Goal: Information Seeking & Learning: Learn about a topic

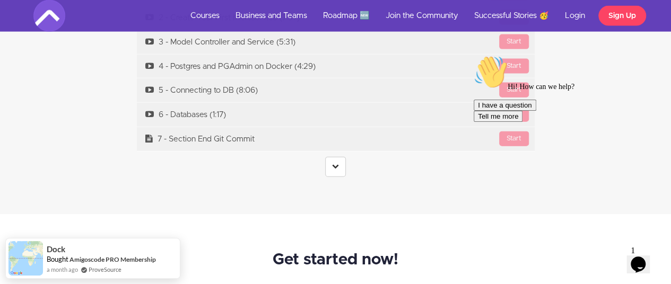
scroll to position [3176, 0]
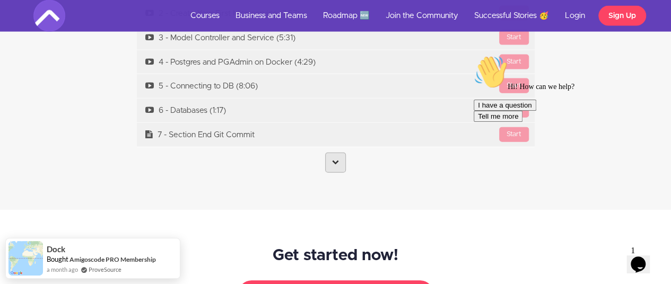
click at [325, 153] on link at bounding box center [335, 163] width 21 height 20
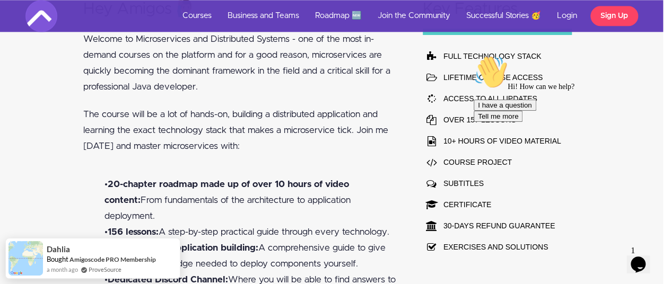
scroll to position [693, 8]
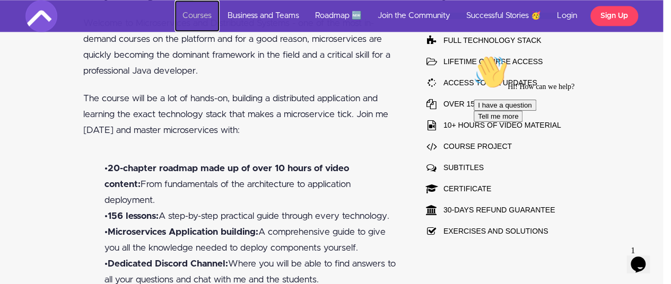
click at [202, 13] on link "Courses" at bounding box center [196, 16] width 45 height 32
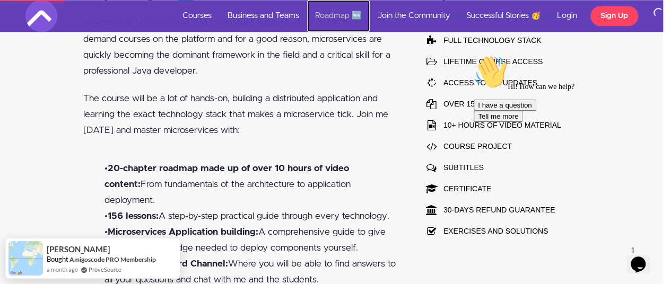
click at [339, 11] on link "Roadmap 🆕" at bounding box center [338, 16] width 63 height 32
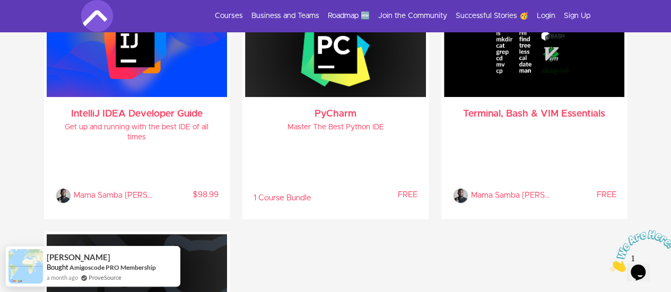
scroll to position [2454, 0]
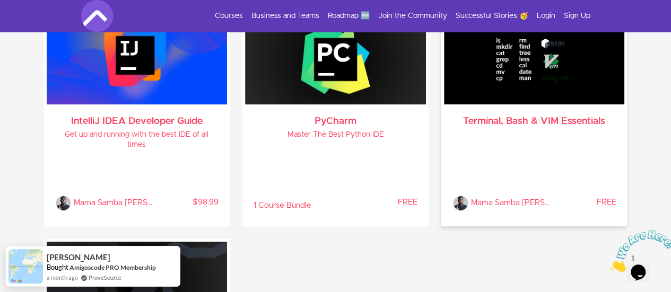
click at [484, 132] on div "Terminal, Bash & VIM Essentials Mama Samba Braima Nelson % COMPLETE FREE" at bounding box center [534, 163] width 181 height 119
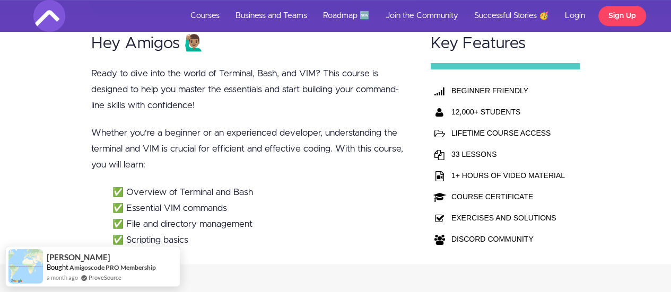
scroll to position [227, 0]
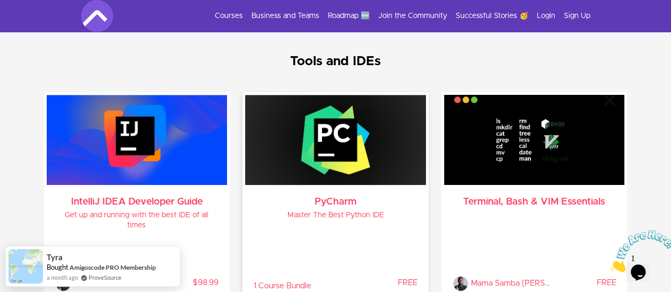
scroll to position [2374, 0]
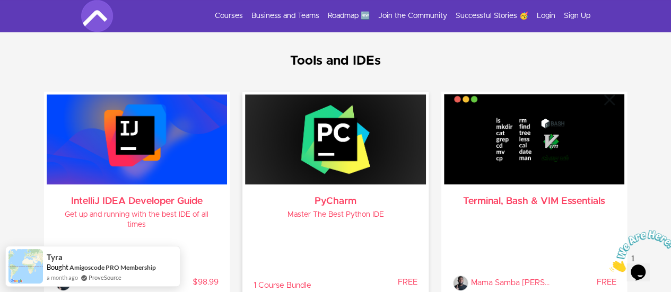
click at [349, 218] on div "PyCharm Master The Best Python IDE 1 Course Bundle % COMPLETE FREE" at bounding box center [335, 244] width 181 height 119
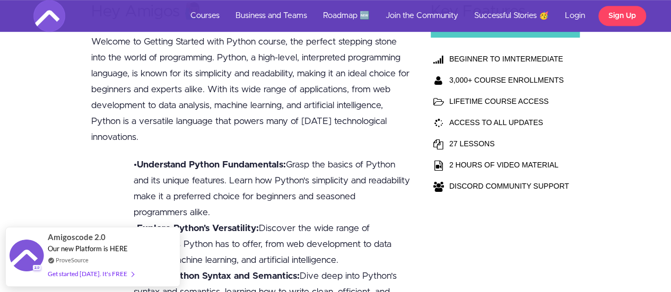
scroll to position [286, 0]
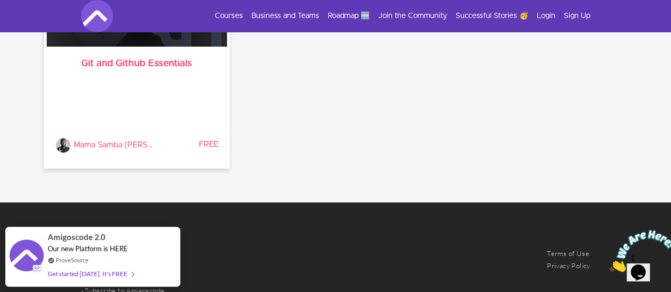
click at [153, 91] on div "Mama Samba Braima Nelson % COMPLETE FREE" at bounding box center [137, 117] width 164 height 73
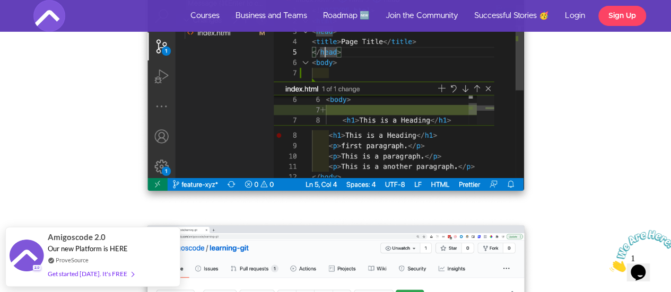
scroll to position [1818, 0]
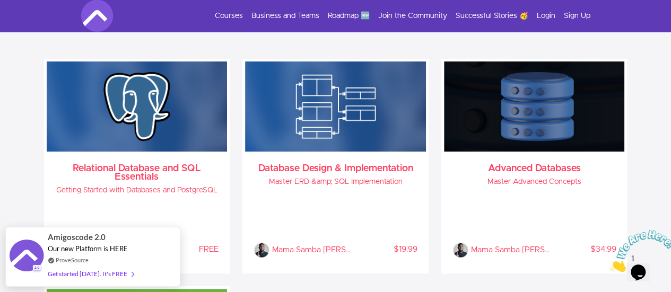
scroll to position [1558, 0]
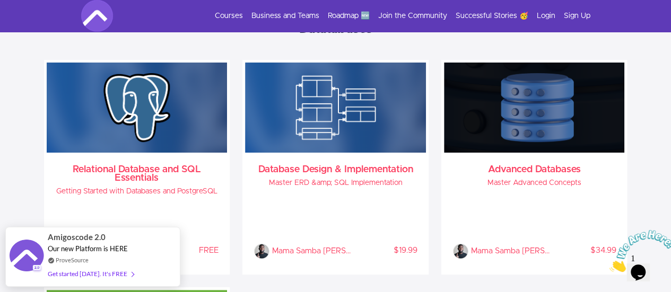
click at [331, 194] on div "Database Design & Implementation Master ERD &amp; SQL Implementation Mama Samba…" at bounding box center [335, 212] width 181 height 119
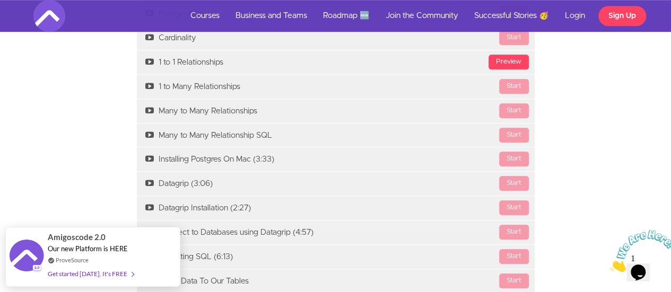
scroll to position [2477, 0]
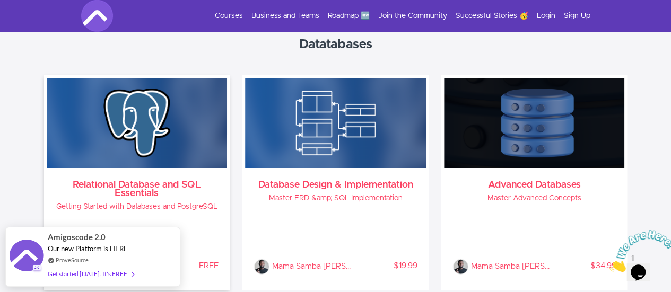
click at [135, 144] on img at bounding box center [137, 123] width 181 height 90
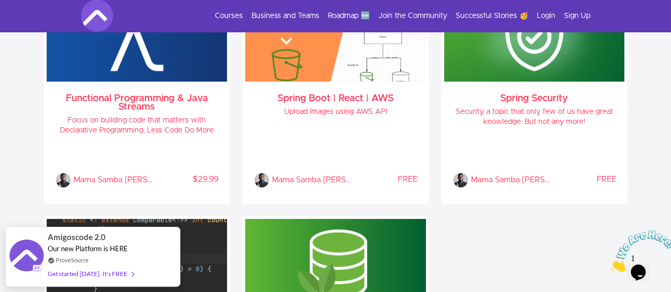
scroll to position [1090, 0]
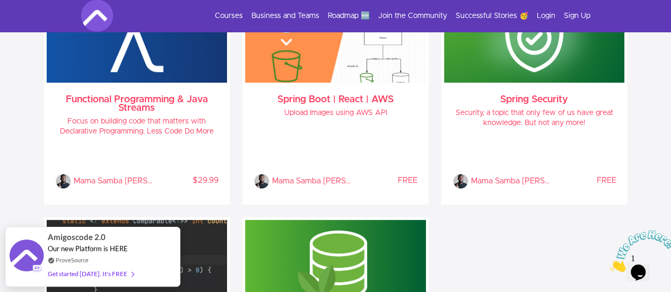
click at [269, 135] on div "Mama Samba Braima Nelson % COMPLETE FREE" at bounding box center [335, 158] width 164 height 63
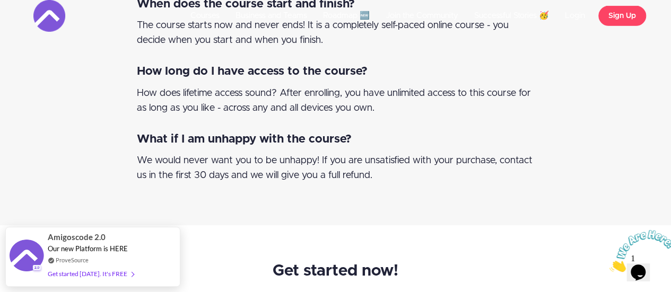
scroll to position [1690, 0]
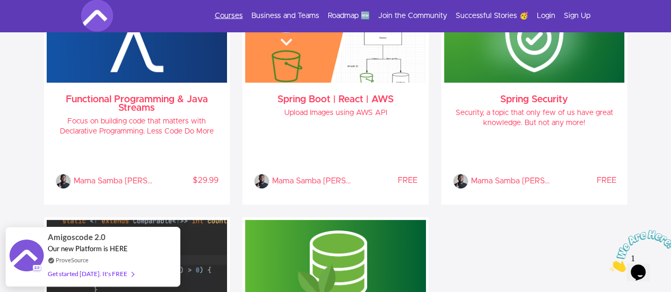
click at [226, 16] on link "Courses" at bounding box center [229, 16] width 28 height 11
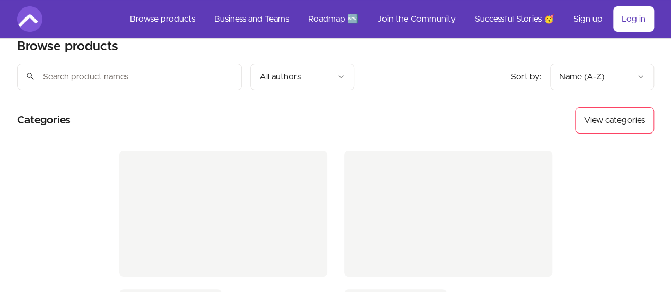
scroll to position [18, 0]
